Goal: Information Seeking & Learning: Learn about a topic

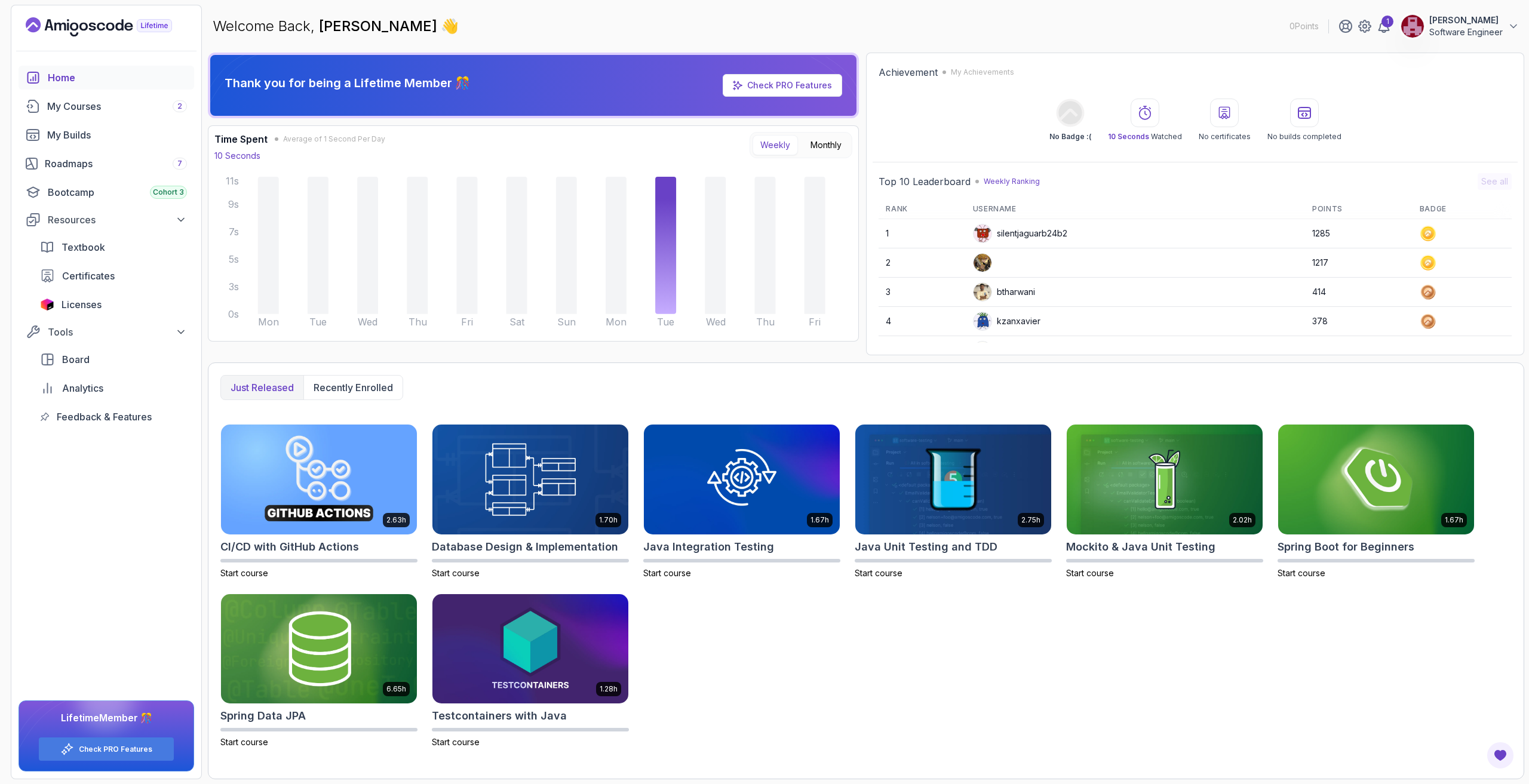
click at [1464, 21] on p "[PERSON_NAME]" at bounding box center [1466, 20] width 74 height 12
click at [1436, 61] on p "View Profile" at bounding box center [1435, 58] width 54 height 14
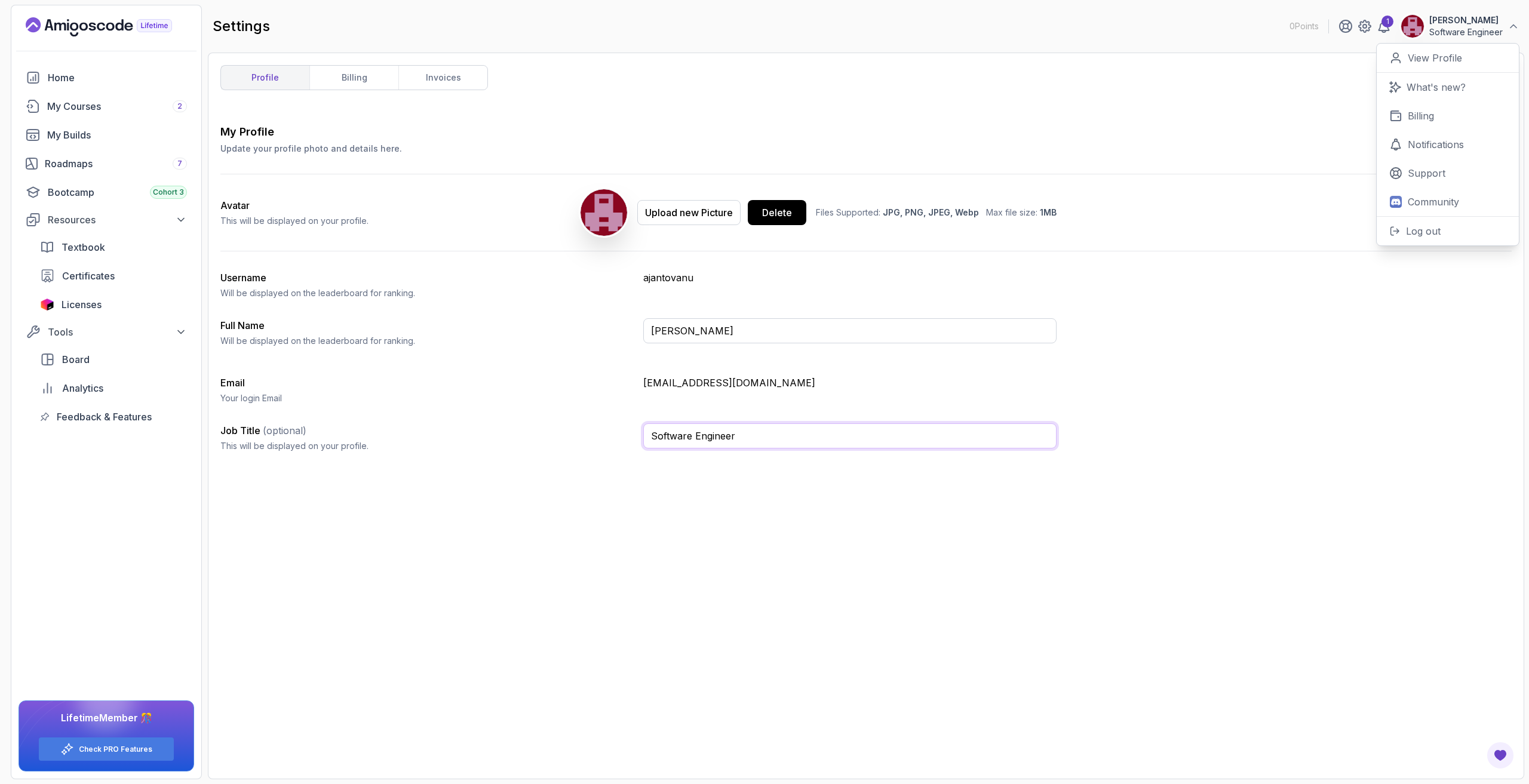
click at [754, 437] on input "Software Engineer" at bounding box center [850, 435] width 413 height 25
click at [675, 276] on p "ajantovanu" at bounding box center [850, 278] width 413 height 14
click at [154, 160] on div "Roadmaps 7" at bounding box center [116, 163] width 142 height 14
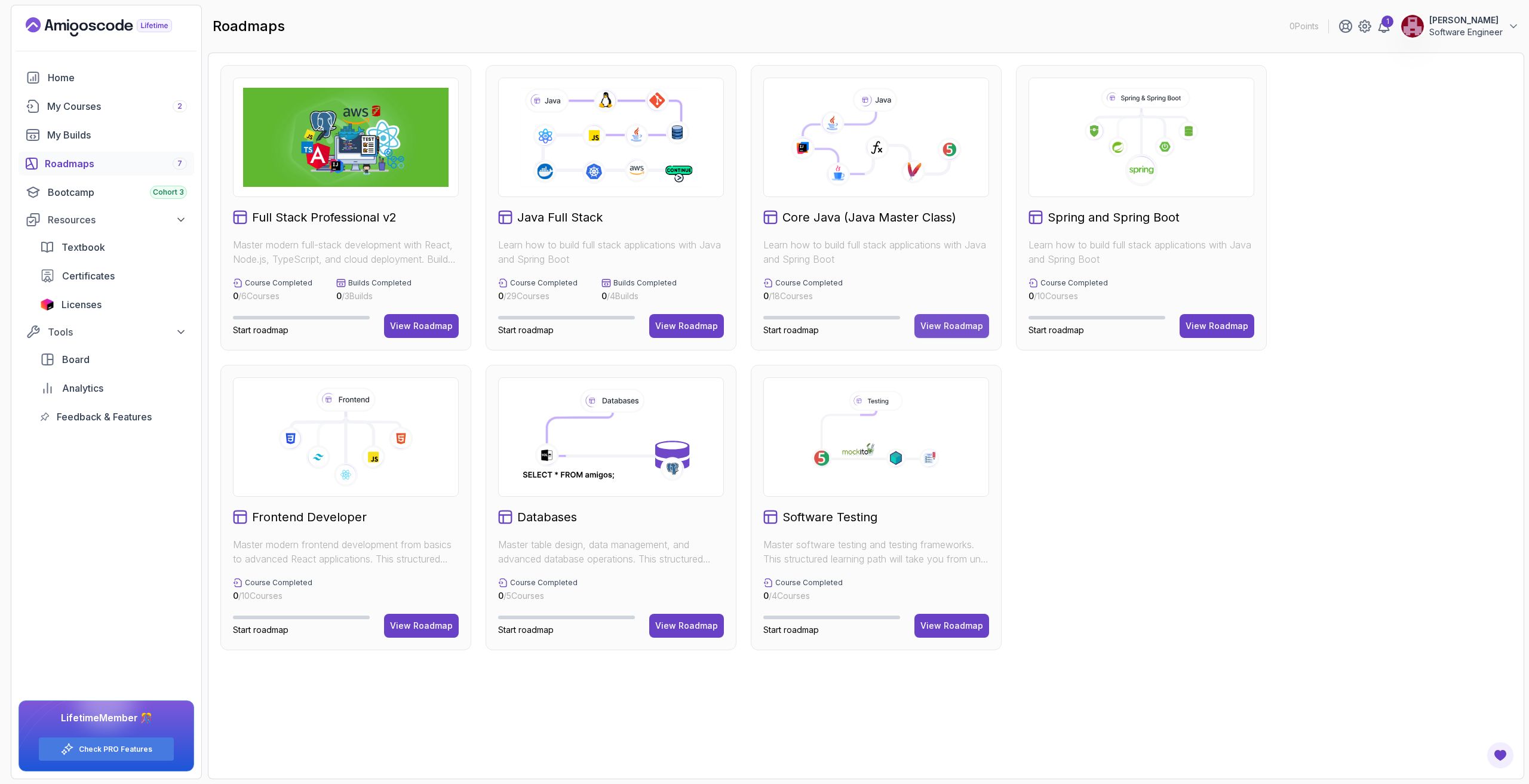
click at [940, 327] on div "View Roadmap" at bounding box center [952, 326] width 63 height 12
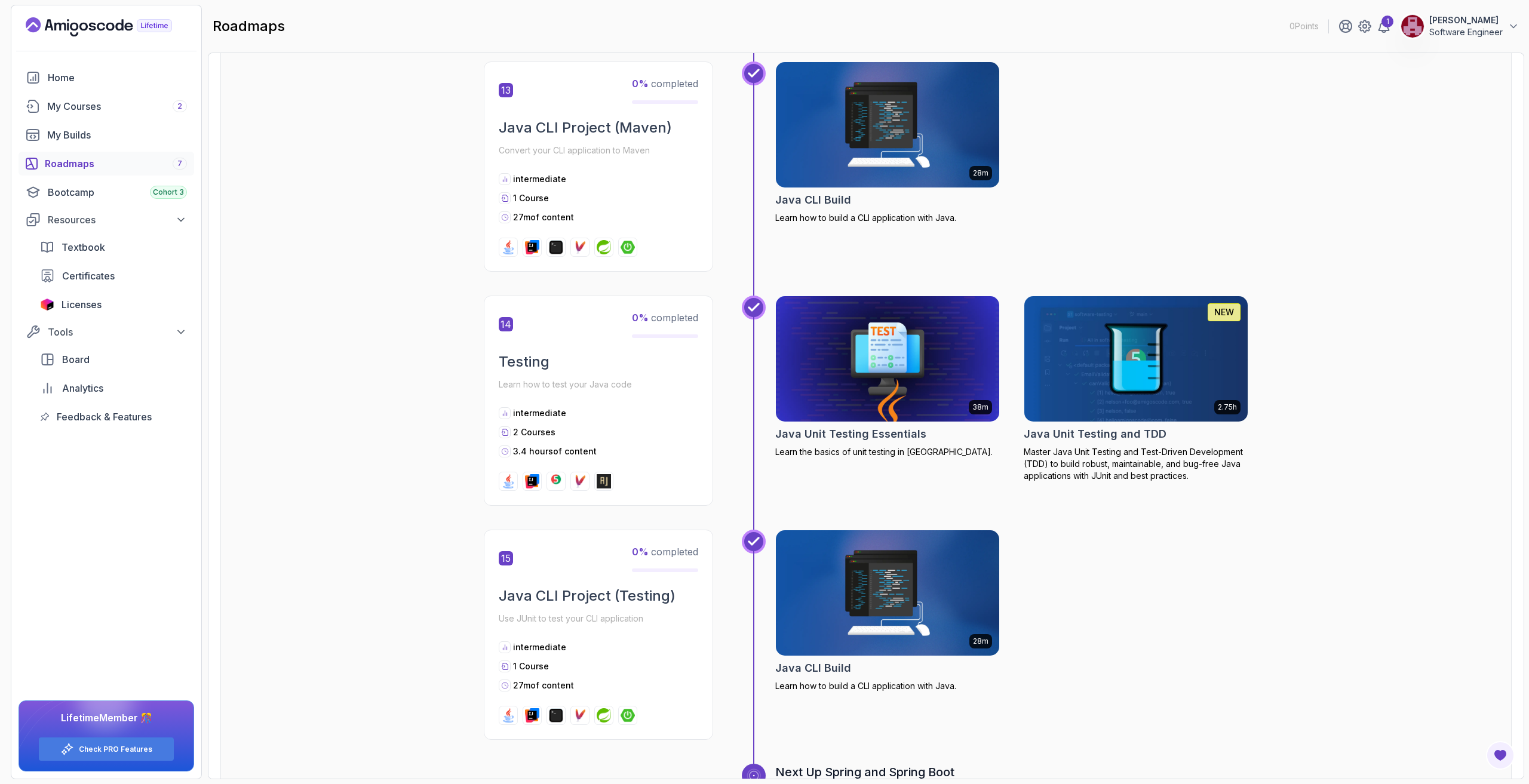
scroll to position [3536, 0]
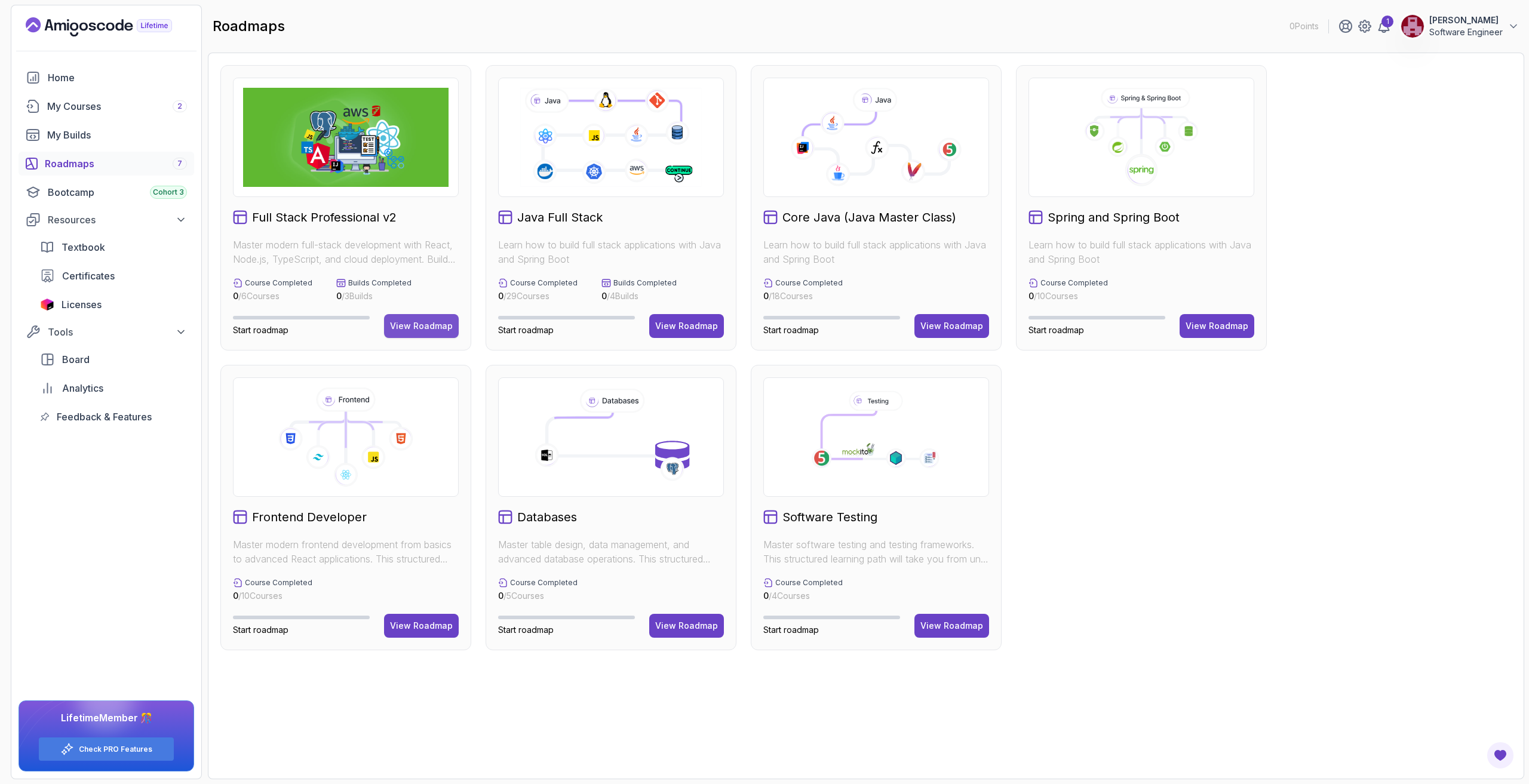
click at [403, 333] on button "View Roadmap" at bounding box center [421, 326] width 74 height 24
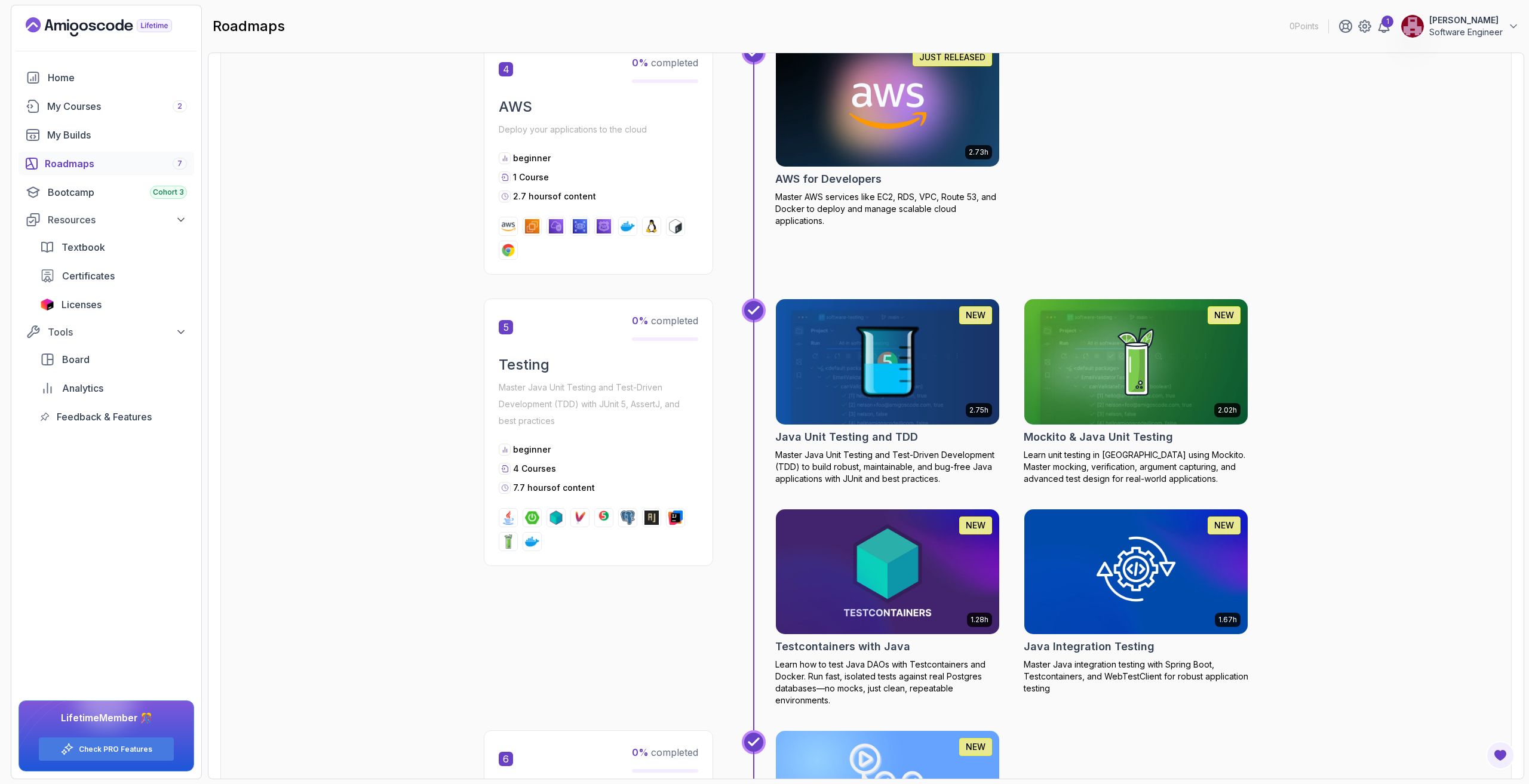
scroll to position [1362, 0]
click at [86, 245] on span "Textbook" at bounding box center [83, 247] width 43 height 14
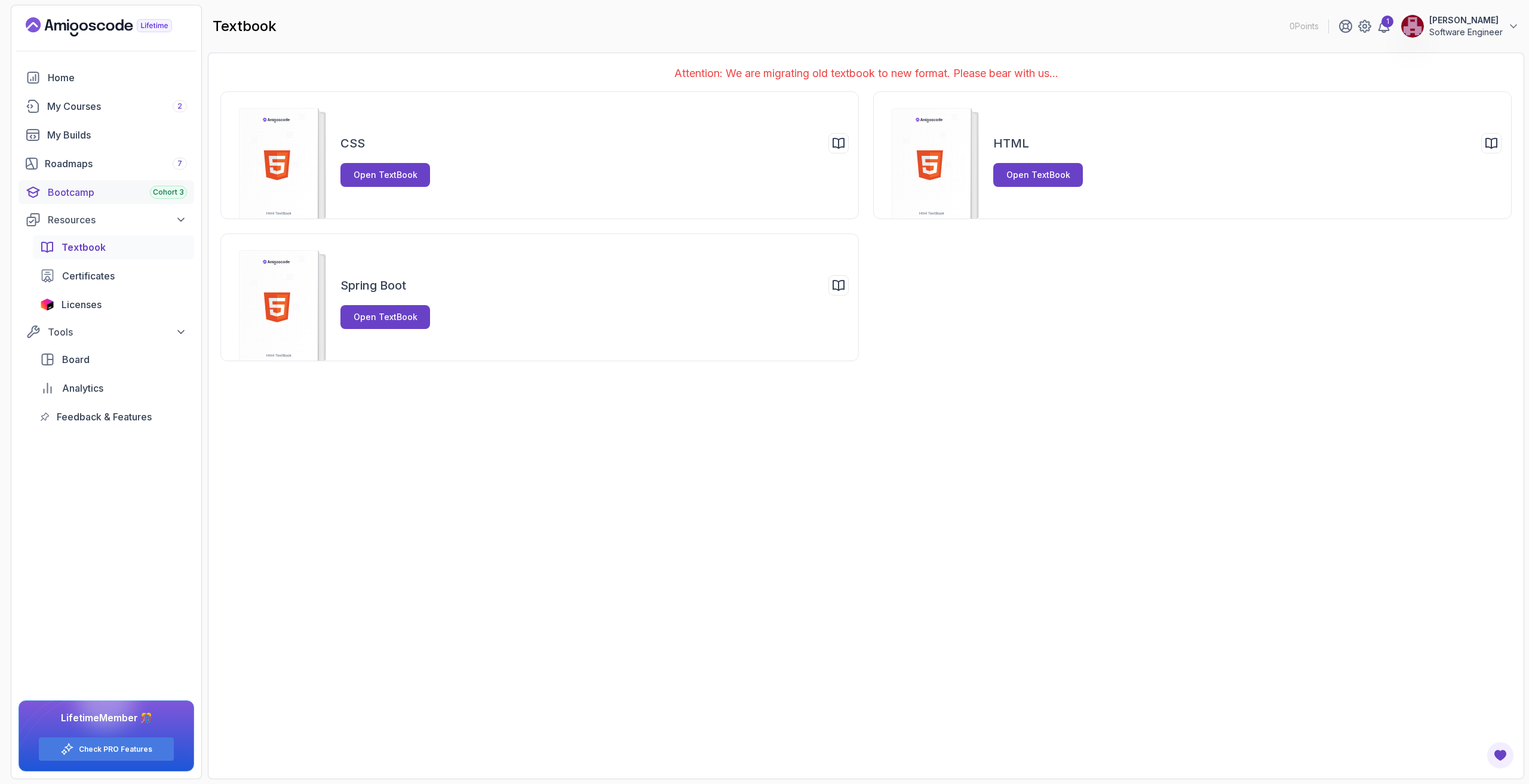
click at [114, 193] on div "Bootcamp Cohort 3" at bounding box center [117, 192] width 139 height 14
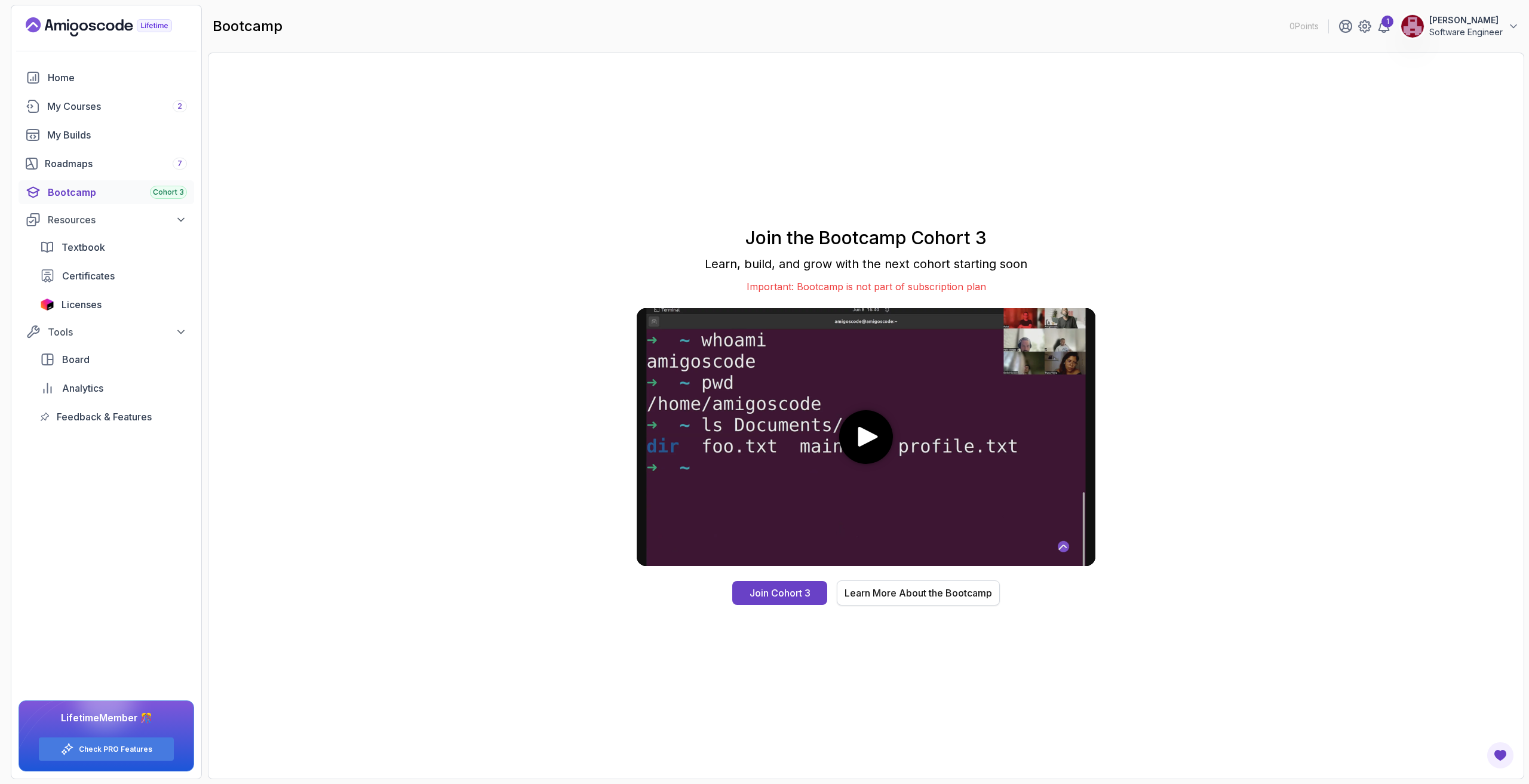
click at [898, 597] on div "Learn More About the Bootcamp" at bounding box center [919, 592] width 147 height 14
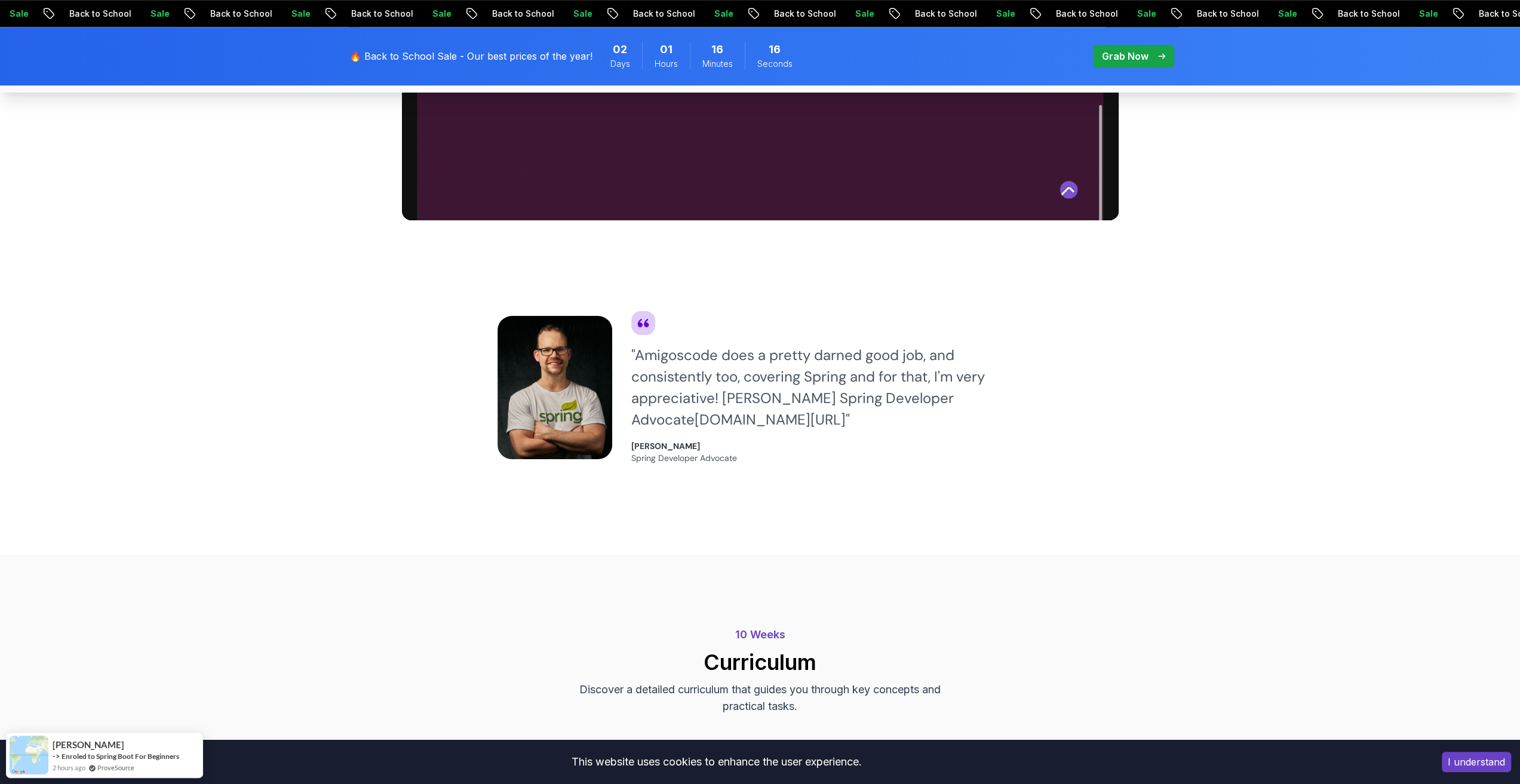
scroll to position [900, 0]
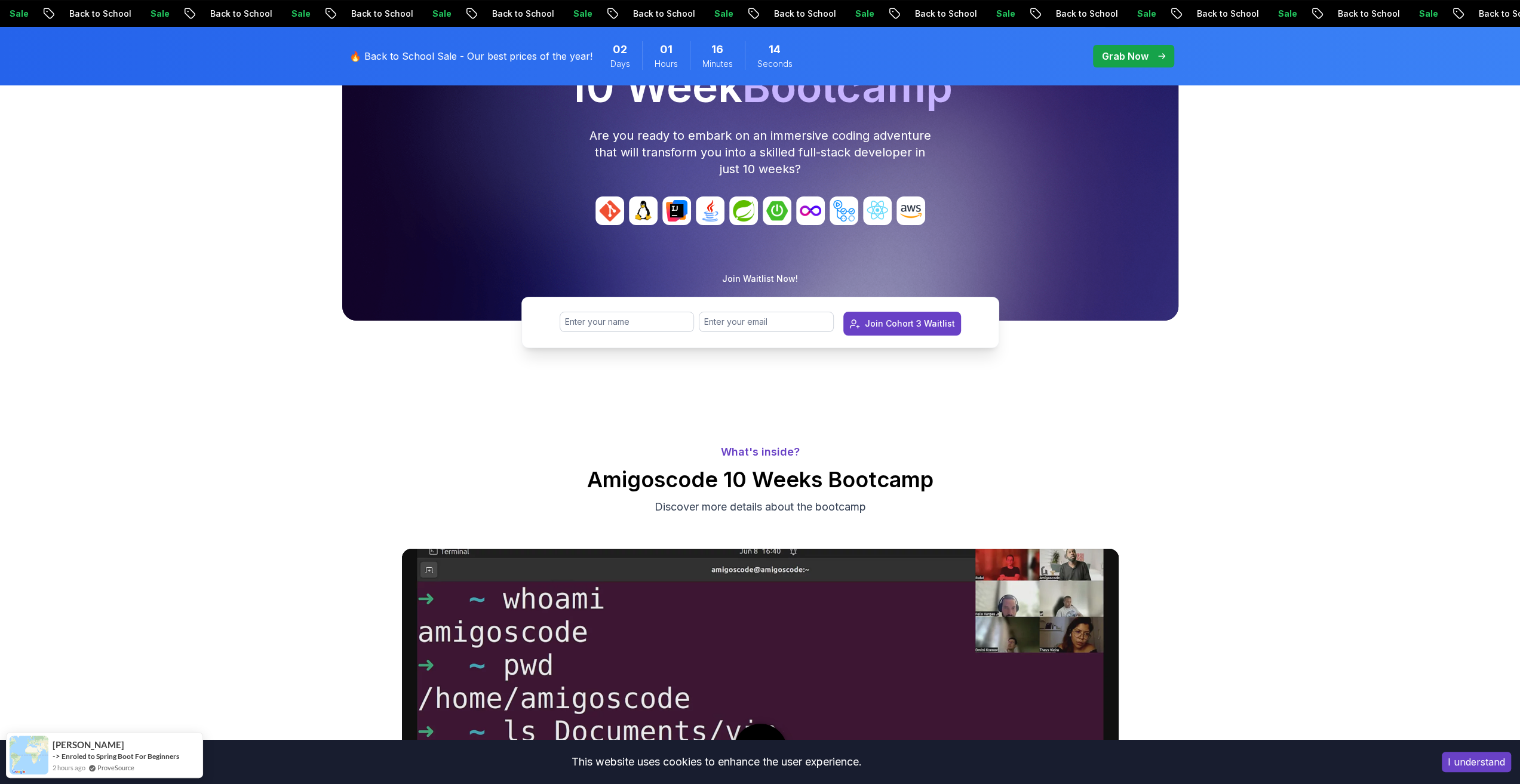
scroll to position [0, 0]
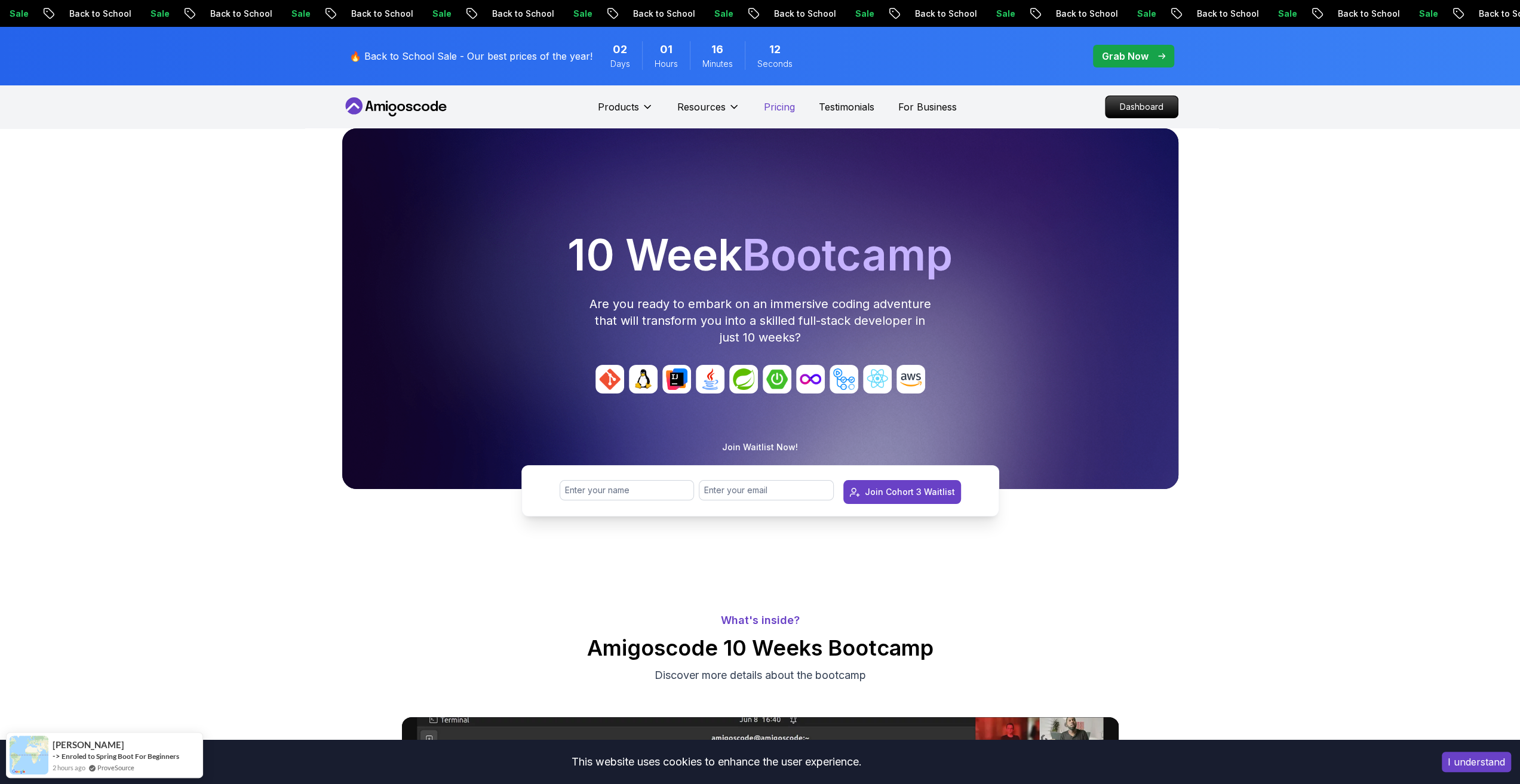
click at [774, 107] on p "Pricing" at bounding box center [779, 107] width 31 height 14
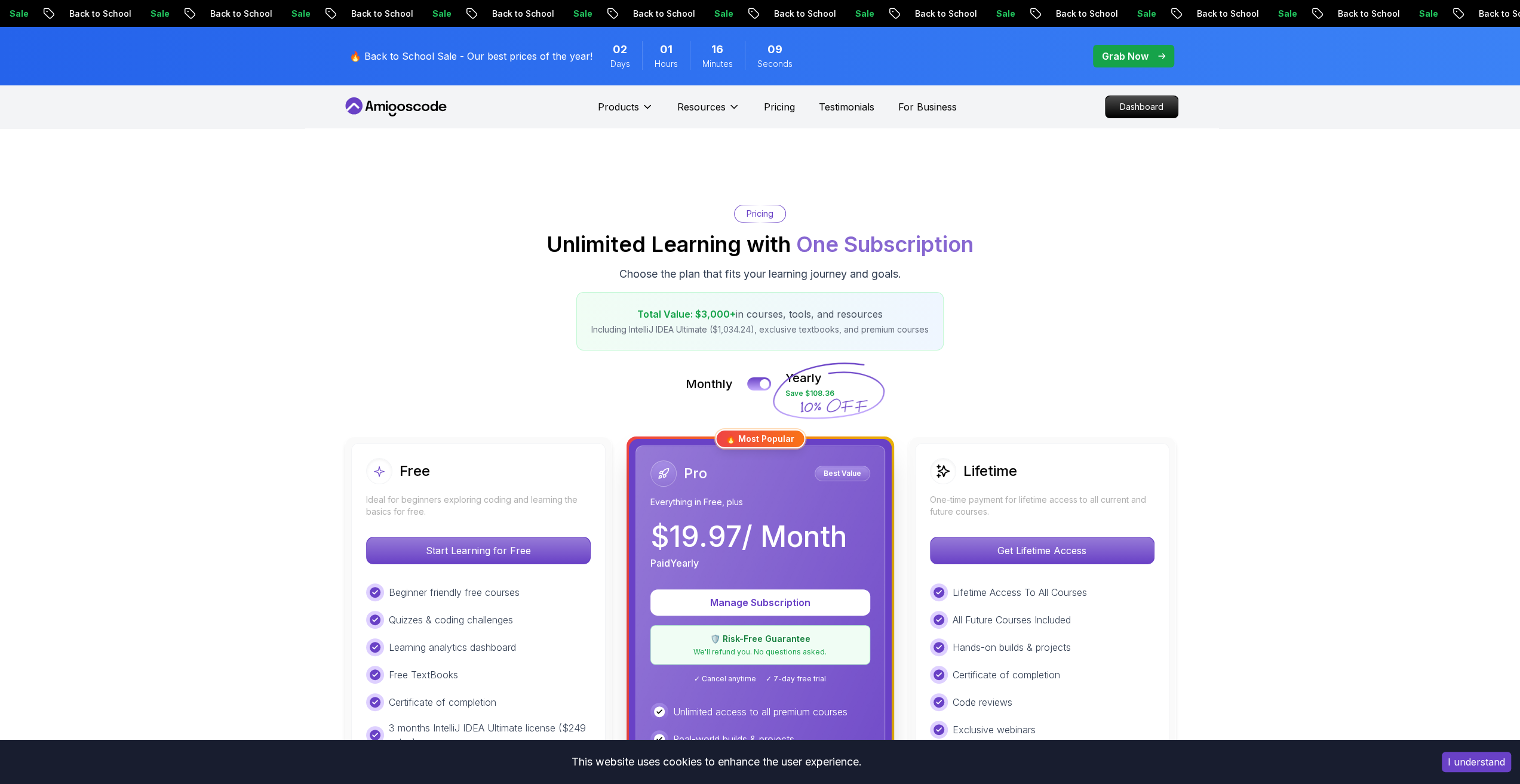
scroll to position [253, 0]
